Goal: Information Seeking & Learning: Learn about a topic

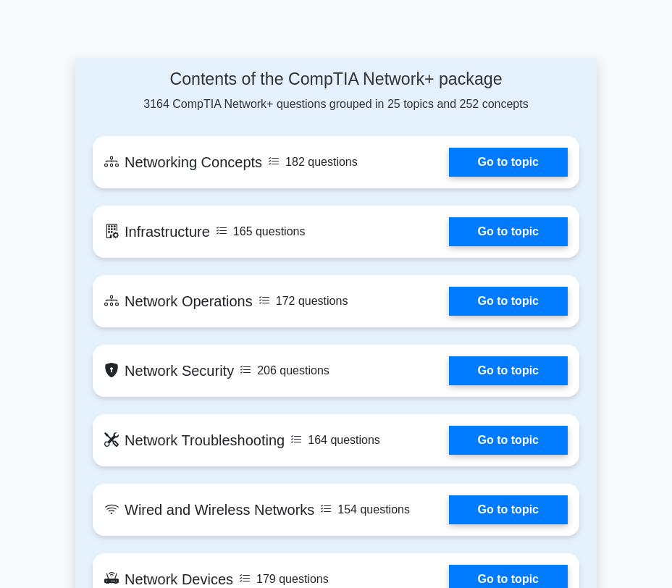
scroll to position [1016, 0]
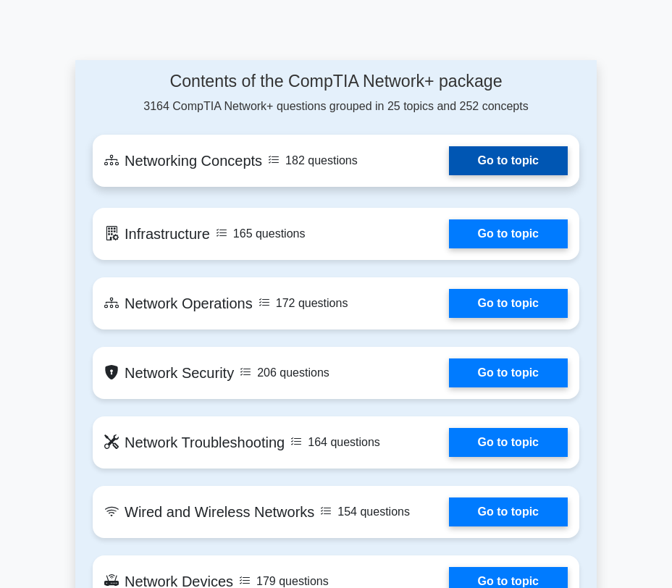
click at [449, 156] on link "Go to topic" at bounding box center [508, 160] width 119 height 29
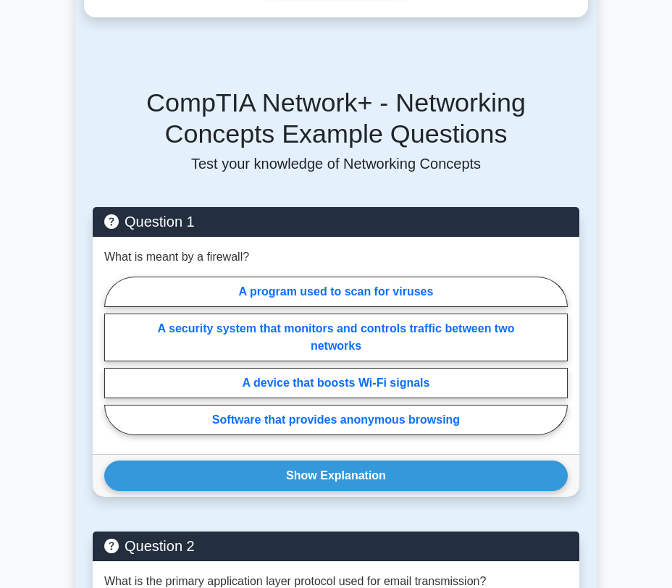
scroll to position [608, 0]
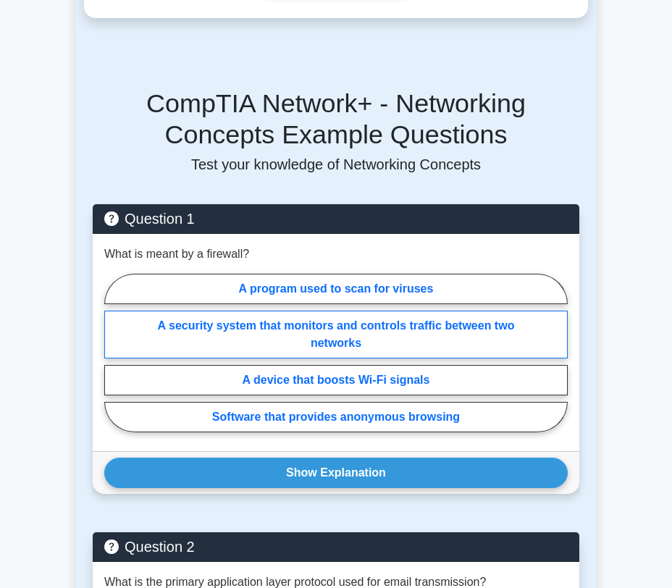
click at [460, 327] on label "A security system that monitors and controls traffic between two networks" at bounding box center [335, 335] width 463 height 48
click at [114, 353] on input "A security system that monitors and controls traffic between two networks" at bounding box center [108, 357] width 9 height 9
radio input "true"
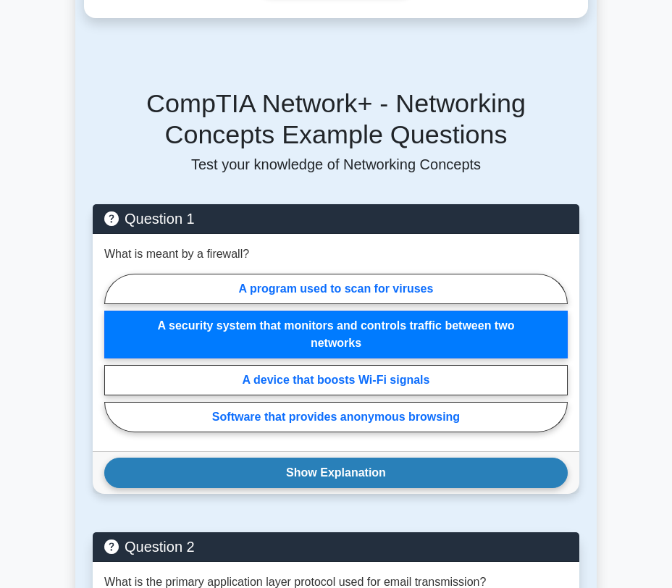
click at [432, 475] on button "Show Explanation" at bounding box center [335, 473] width 463 height 30
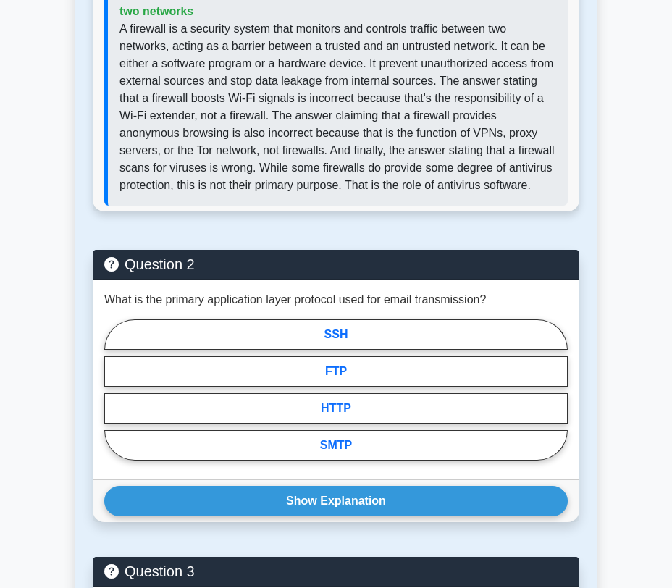
scroll to position [1142, 0]
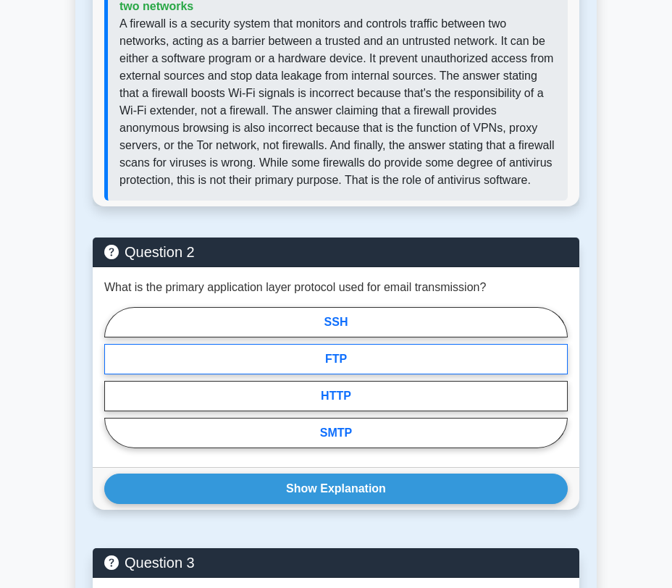
click at [434, 374] on label "FTP" at bounding box center [335, 359] width 463 height 30
click at [114, 377] on input "FTP" at bounding box center [108, 381] width 9 height 9
radio input "true"
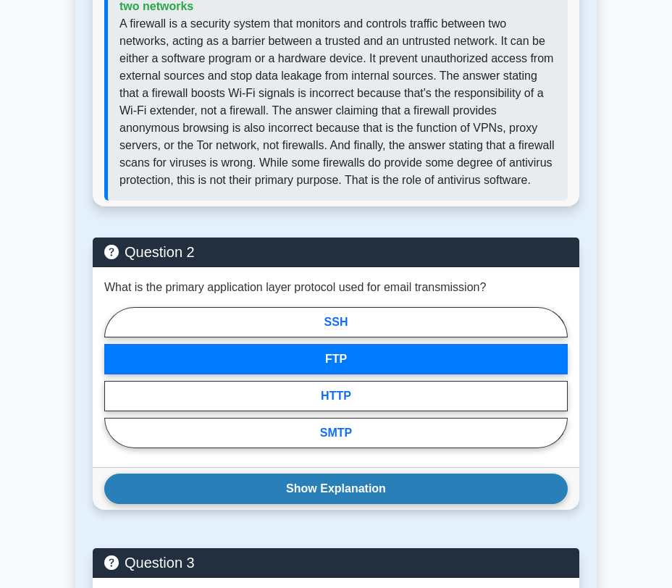
click at [390, 493] on button "Show Explanation" at bounding box center [335, 489] width 463 height 30
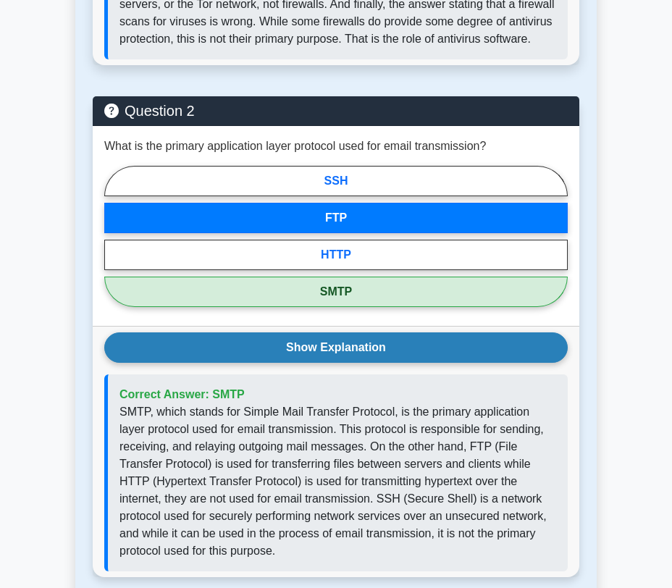
scroll to position [1296, 0]
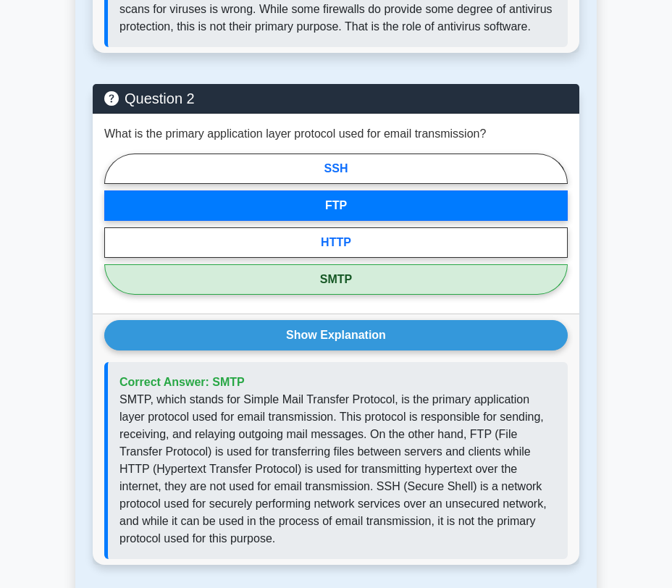
click at [403, 295] on label "SMTP" at bounding box center [335, 279] width 463 height 30
click at [114, 233] on input "SMTP" at bounding box center [108, 228] width 9 height 9
radio input "true"
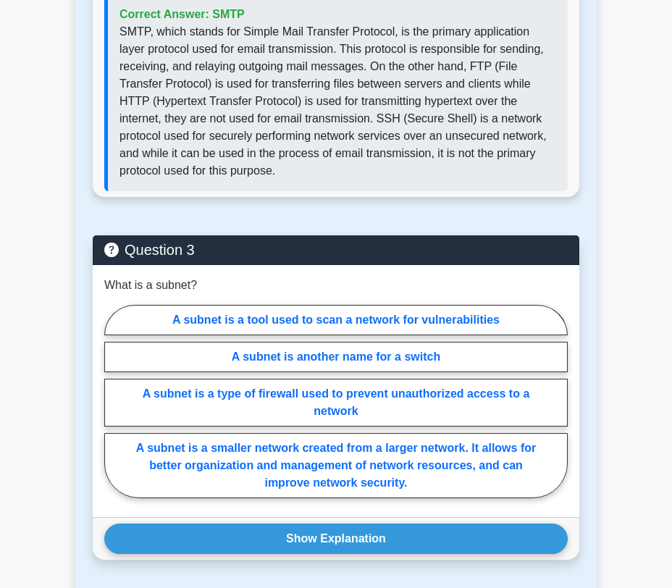
scroll to position [1668, 0]
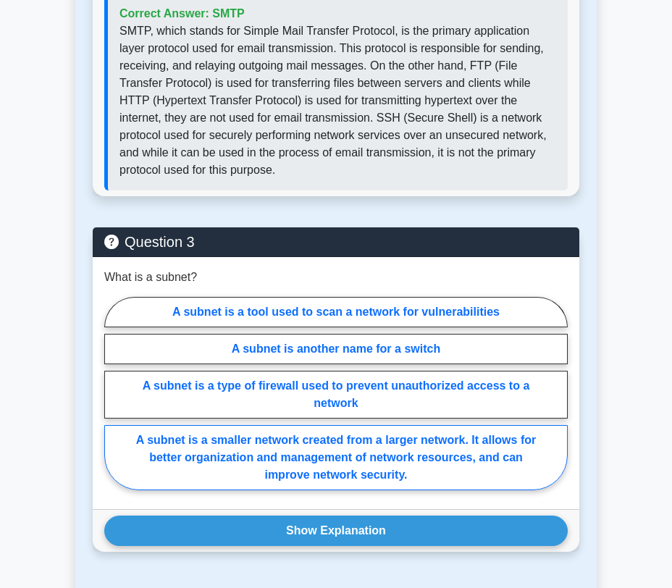
click at [398, 468] on label "A subnet is a smaller network created from a larger network. It allows for bett…" at bounding box center [335, 457] width 463 height 65
click at [114, 403] on input "A subnet is a smaller network created from a larger network. It allows for bett…" at bounding box center [108, 397] width 9 height 9
radio input "true"
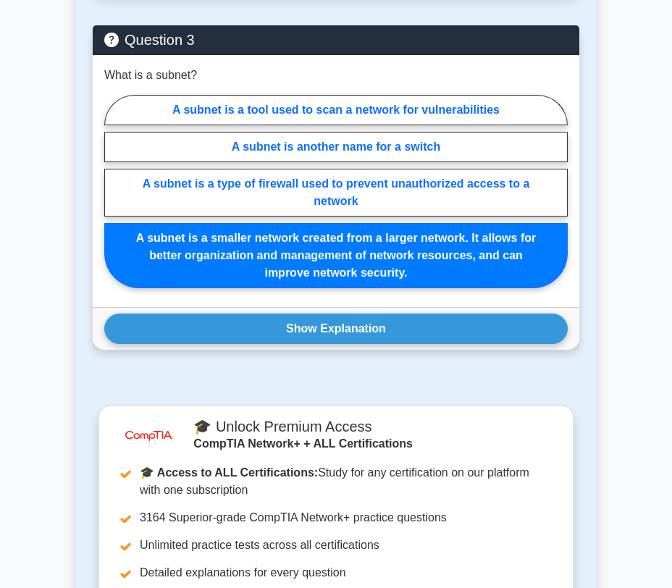
scroll to position [1873, 0]
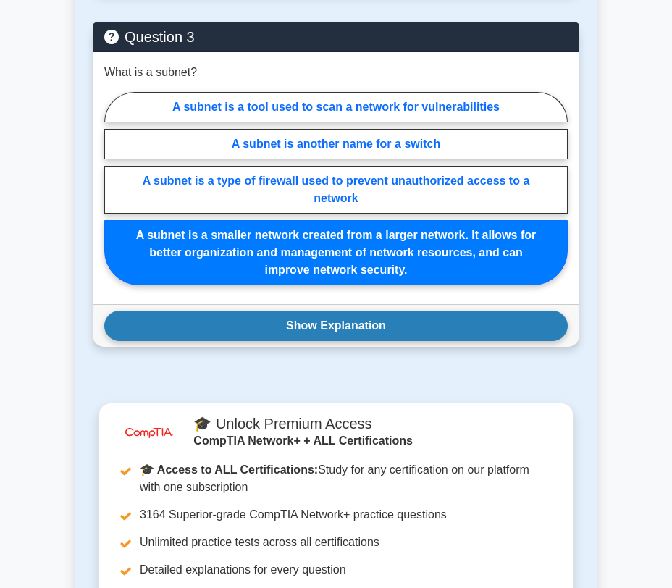
click at [405, 339] on button "Show Explanation" at bounding box center [335, 326] width 463 height 30
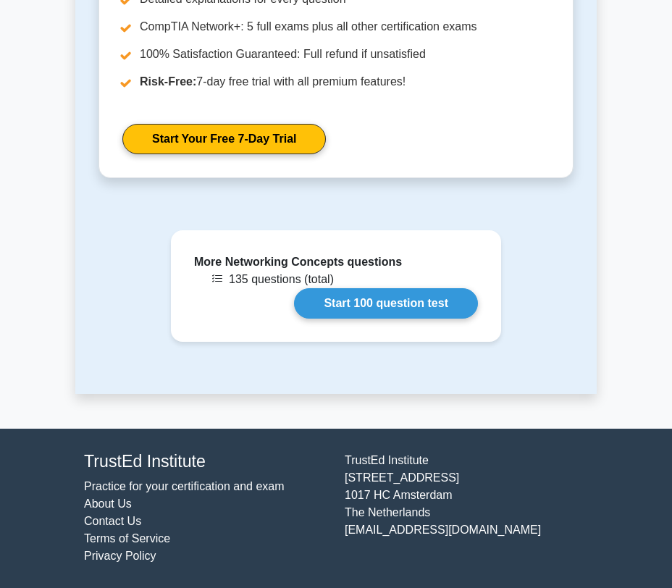
scroll to position [2774, 0]
